Goal: Information Seeking & Learning: Learn about a topic

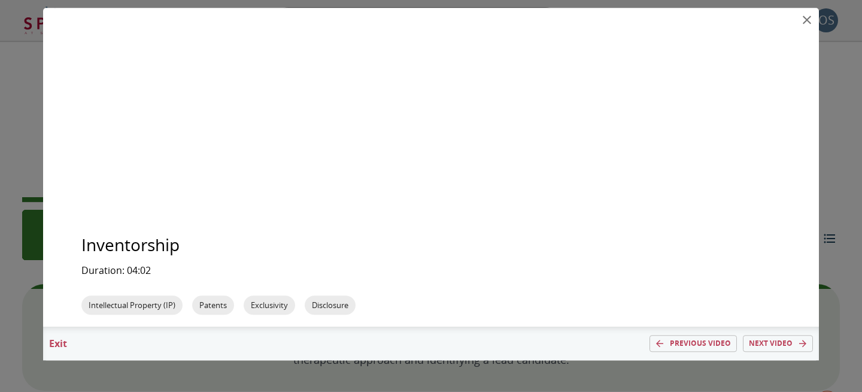
scroll to position [729, 0]
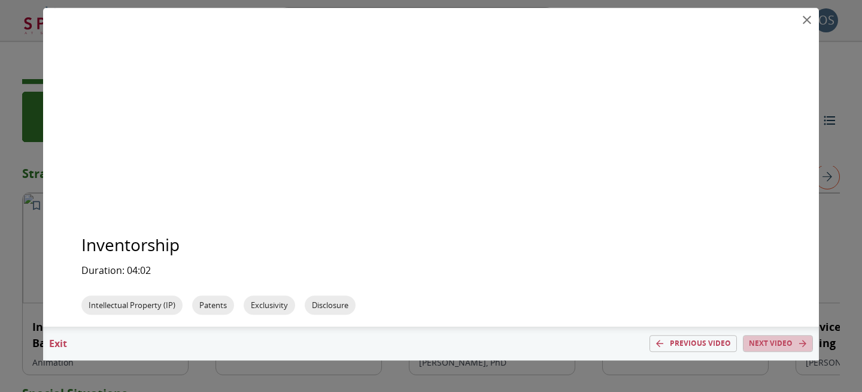
click at [748, 340] on button "Next video" at bounding box center [778, 343] width 70 height 17
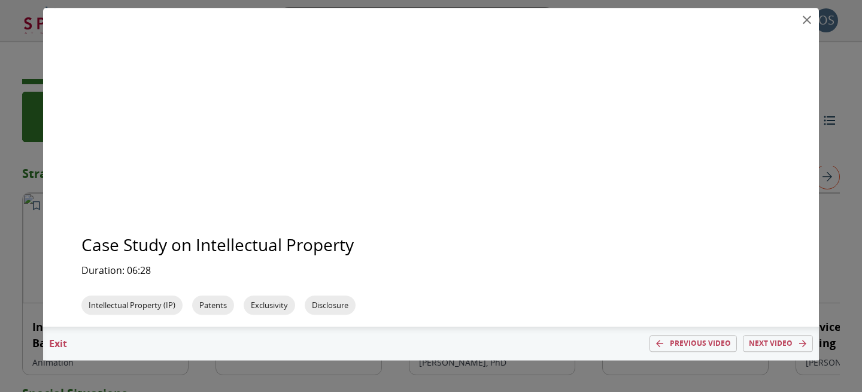
click at [805, 20] on icon "close" at bounding box center [807, 20] width 14 height 14
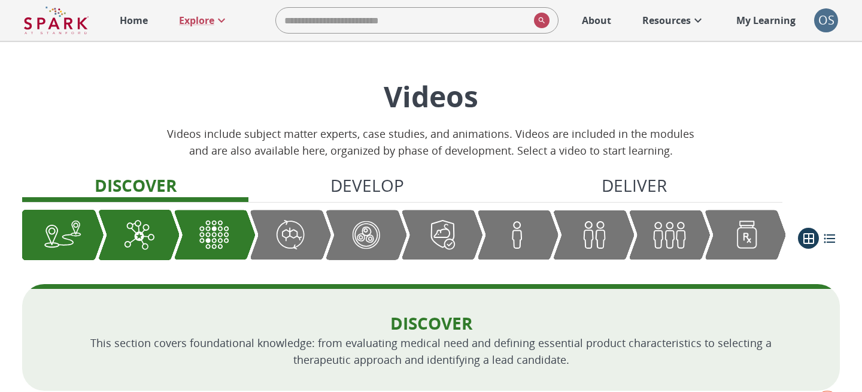
click at [148, 23] on link "Home" at bounding box center [134, 20] width 40 height 26
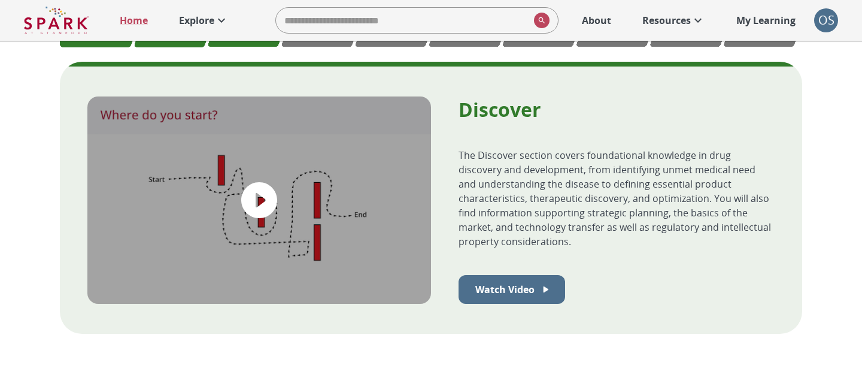
scroll to position [434, 0]
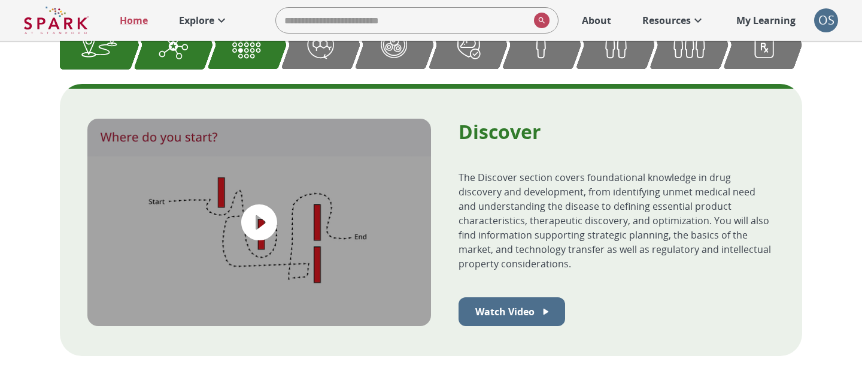
click at [220, 23] on icon at bounding box center [221, 20] width 14 height 14
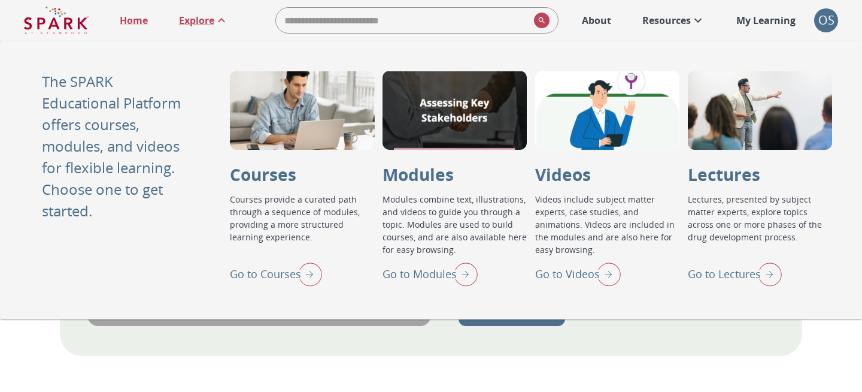
click at [729, 270] on p "Go to Lectures" at bounding box center [724, 274] width 73 height 16
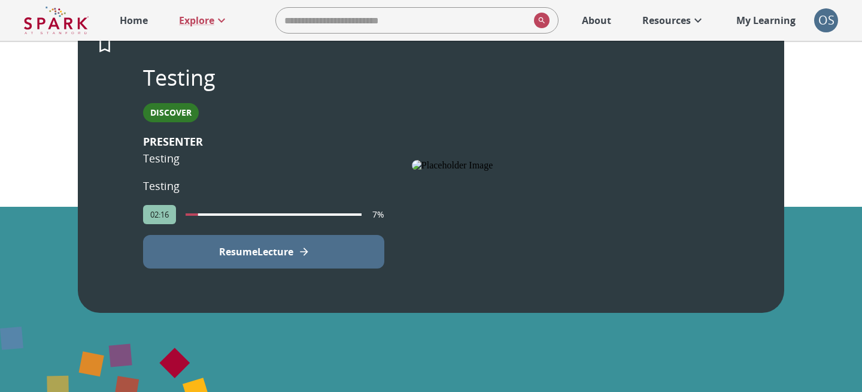
scroll to position [310, 0]
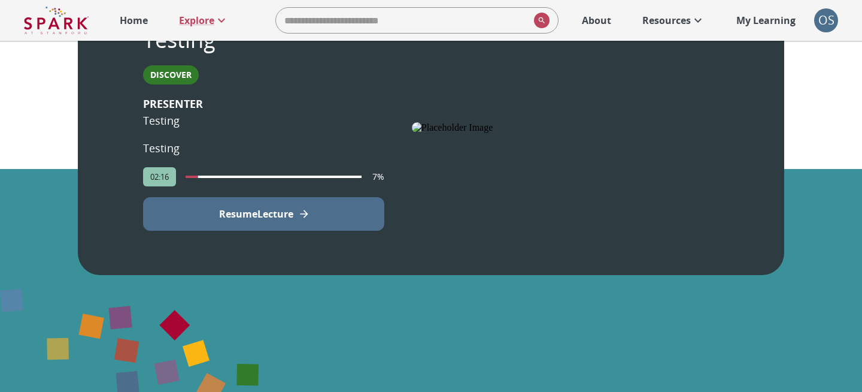
click at [347, 215] on button "Resume Lecture" at bounding box center [263, 214] width 241 height 34
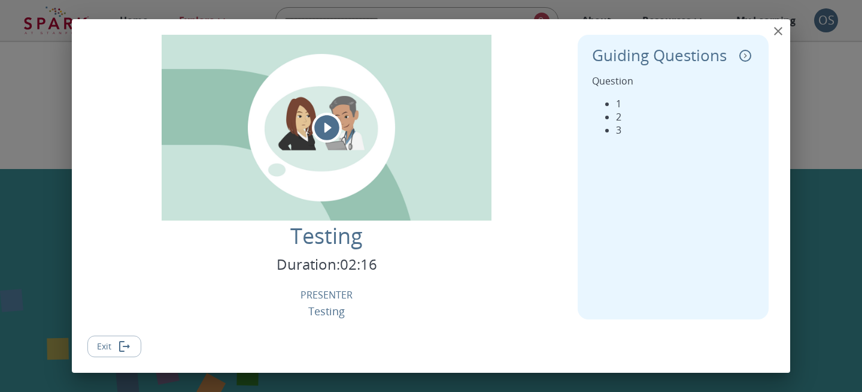
click at [134, 343] on button "Exit" at bounding box center [114, 346] width 54 height 22
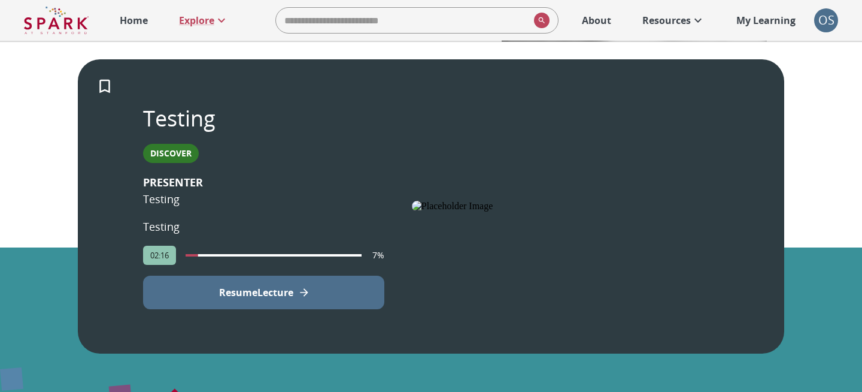
scroll to position [0, 0]
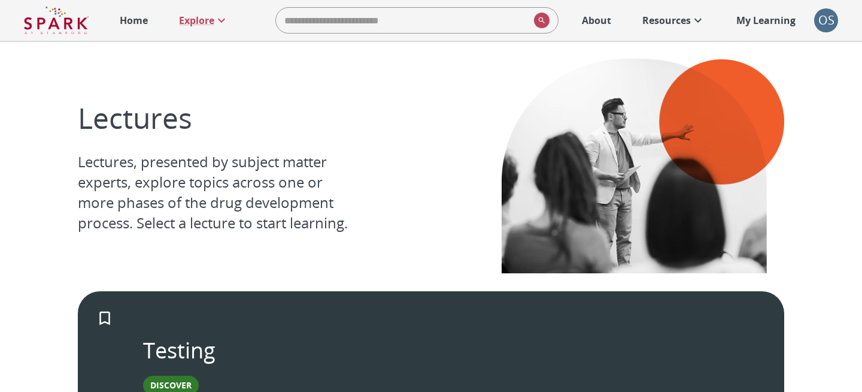
click at [768, 25] on p "My Learning" at bounding box center [765, 20] width 59 height 14
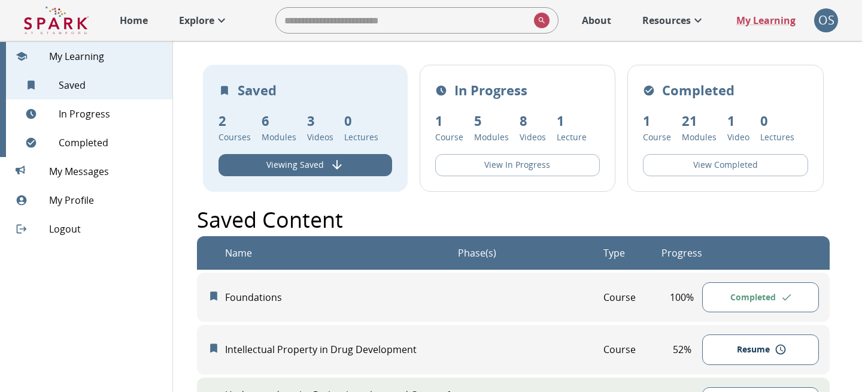
click at [674, 145] on div "Completed 1 Course 21 Modules 1 Video 0 Lectures View Completed" at bounding box center [725, 128] width 196 height 127
click at [675, 159] on button "View Completed" at bounding box center [725, 165] width 165 height 22
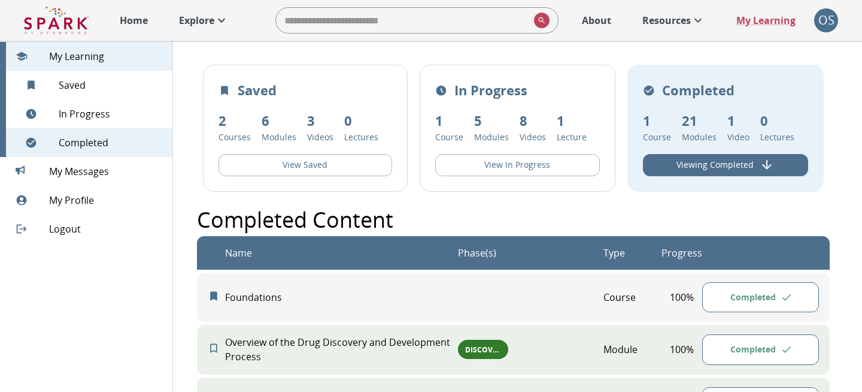
click at [583, 172] on button "View In Progress" at bounding box center [517, 165] width 165 height 22
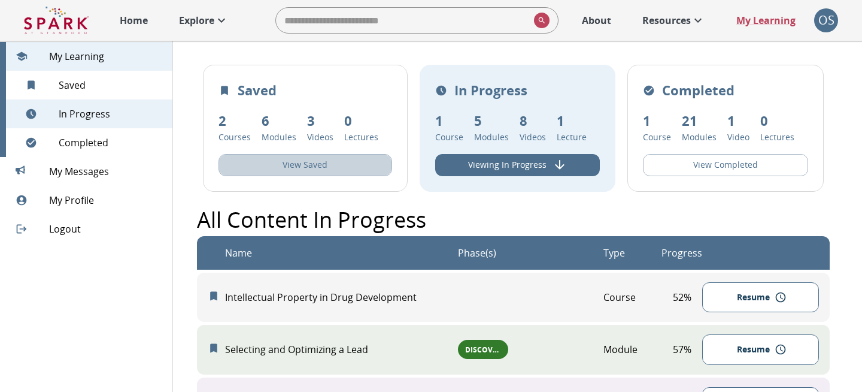
click at [311, 156] on button "View Saved" at bounding box center [306, 165] width 174 height 22
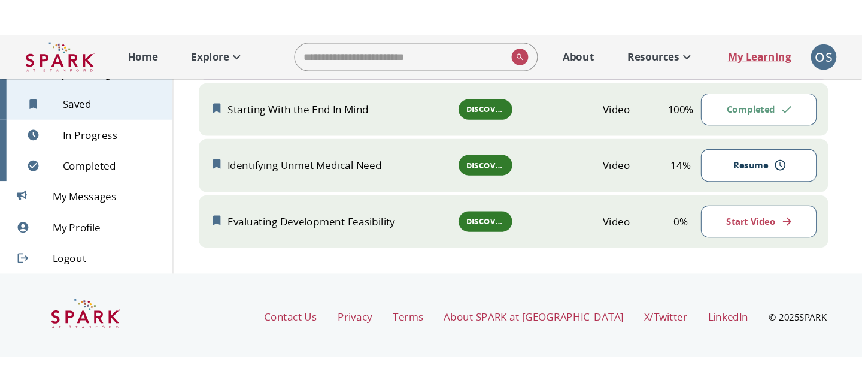
scroll to position [559, 0]
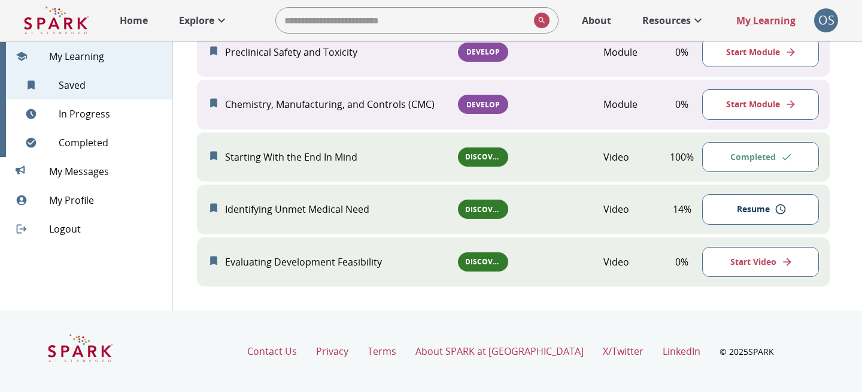
click at [820, 26] on div "OS" at bounding box center [826, 20] width 24 height 24
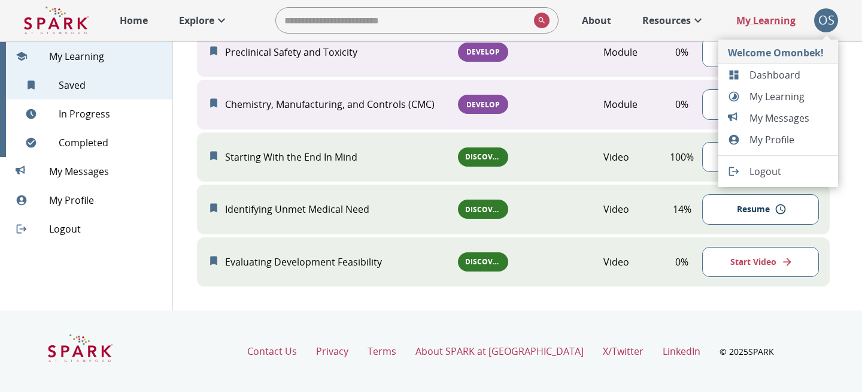
click at [769, 79] on span "Dashboard" at bounding box center [789, 75] width 79 height 14
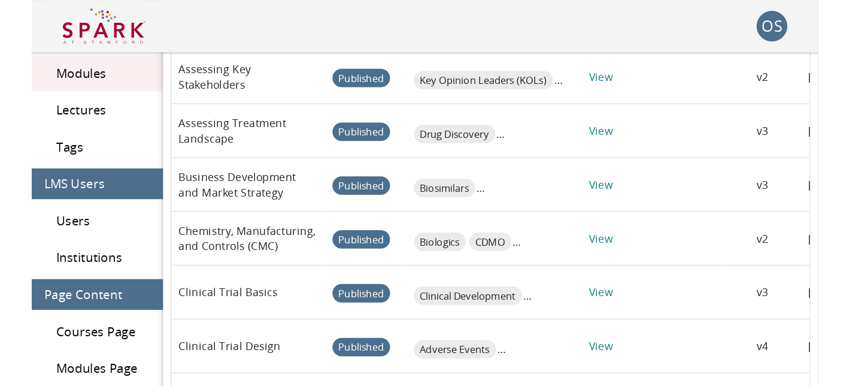
scroll to position [166, 0]
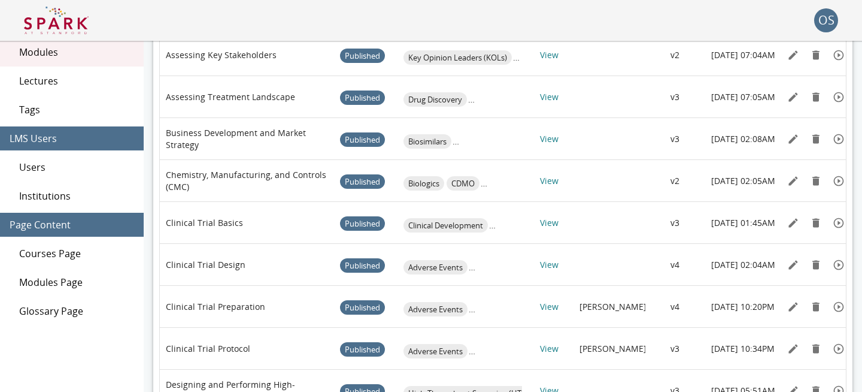
click at [819, 16] on div "OS" at bounding box center [826, 20] width 24 height 24
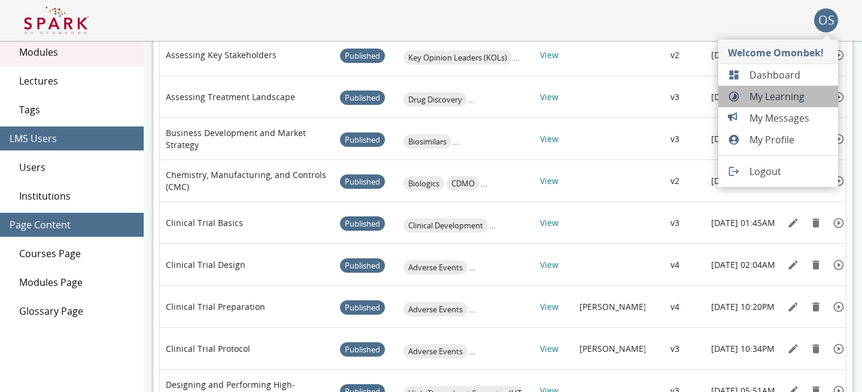
click at [766, 96] on span "My Learning" at bounding box center [789, 96] width 79 height 14
